Goal: Task Accomplishment & Management: Complete application form

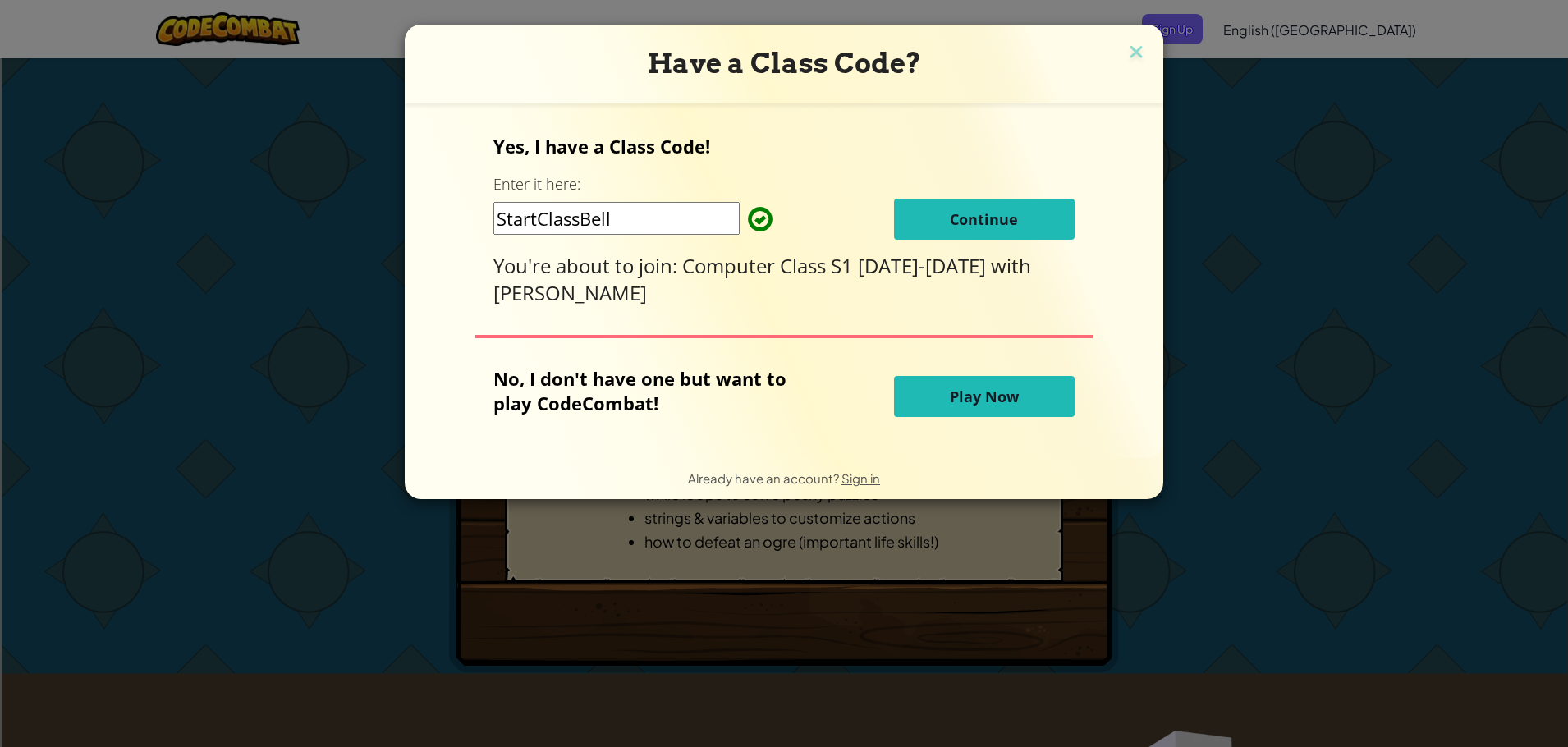
click at [996, 224] on span "Continue" at bounding box center [983, 219] width 68 height 20
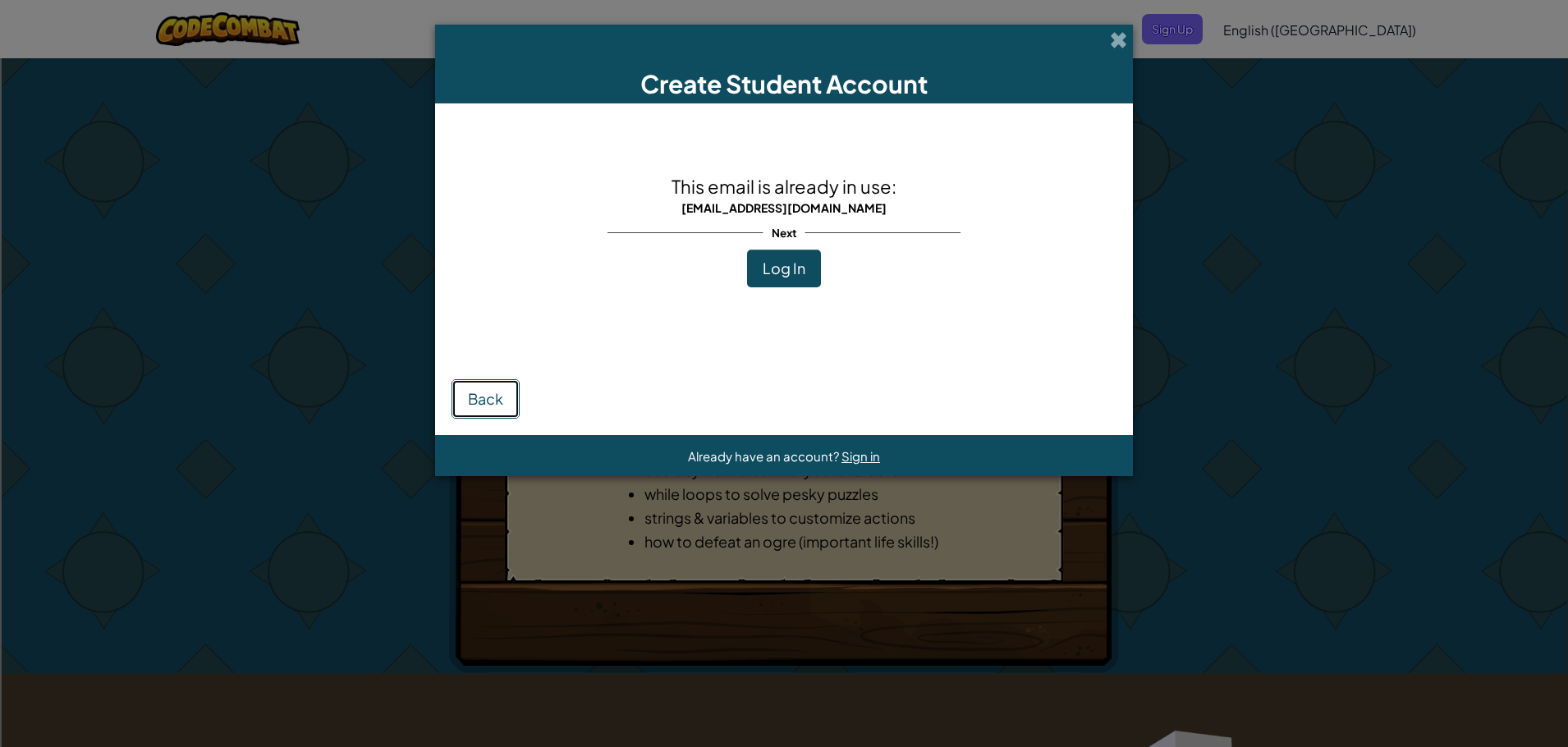
click at [499, 398] on span "Back" at bounding box center [485, 399] width 36 height 19
click at [785, 268] on span "Log In" at bounding box center [783, 268] width 42 height 19
